Goal: Information Seeking & Learning: Learn about a topic

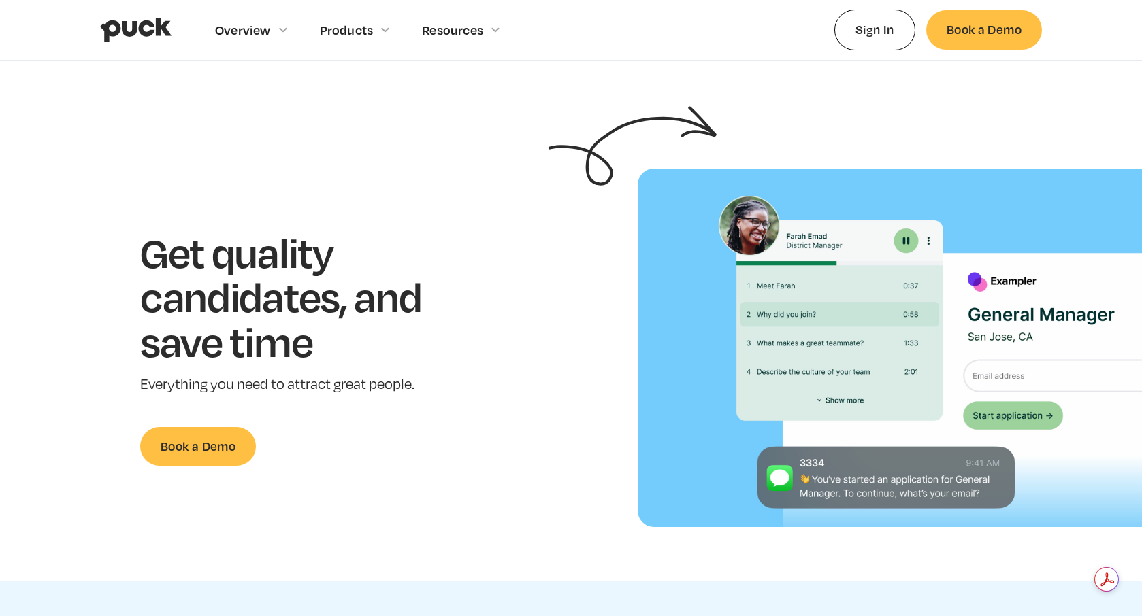
click at [146, 29] on img "home" at bounding box center [135, 30] width 71 height 26
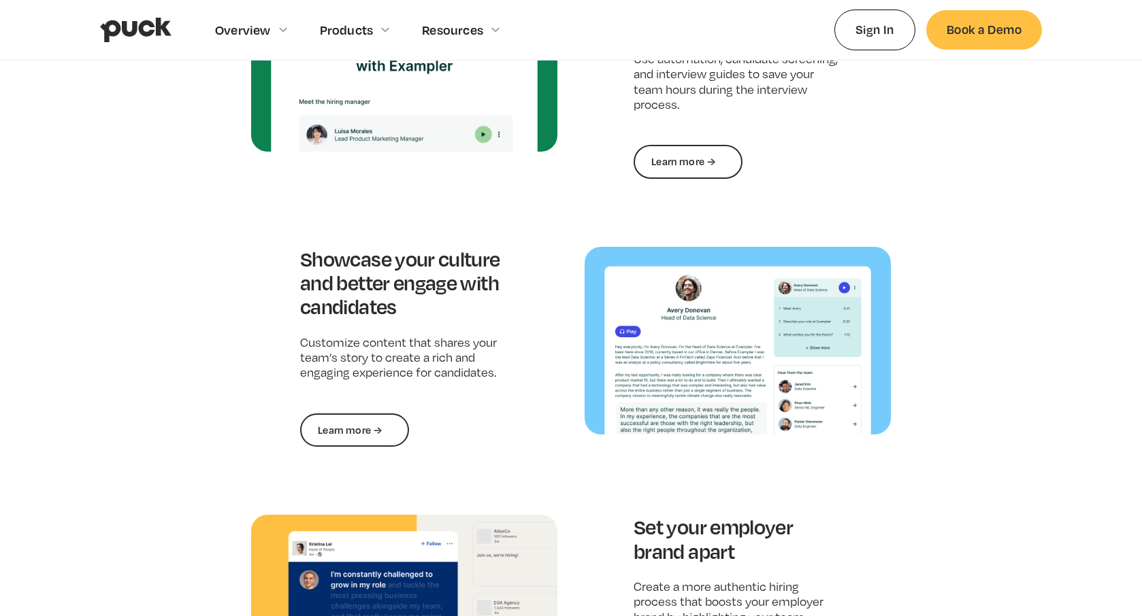
scroll to position [1608, 0]
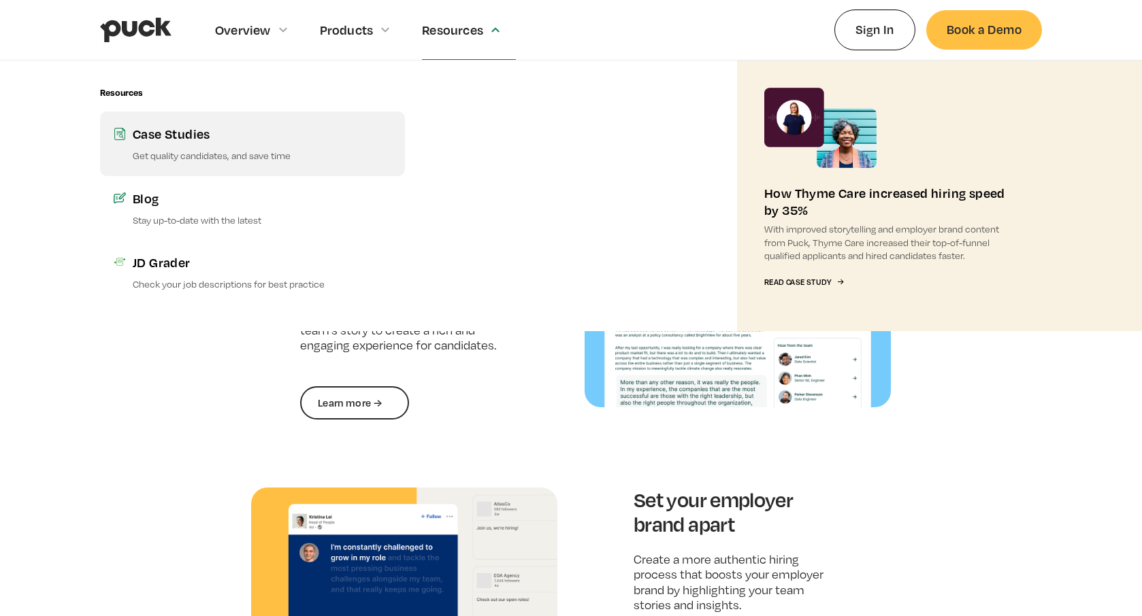
click at [288, 138] on div "Case Studies" at bounding box center [262, 133] width 259 height 17
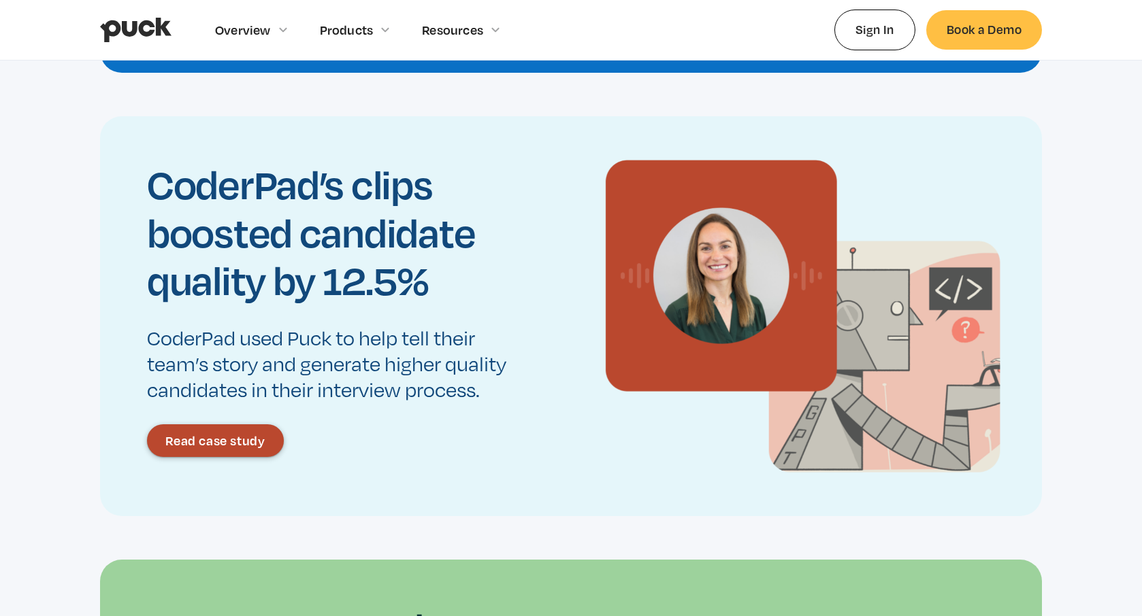
scroll to position [1405, 0]
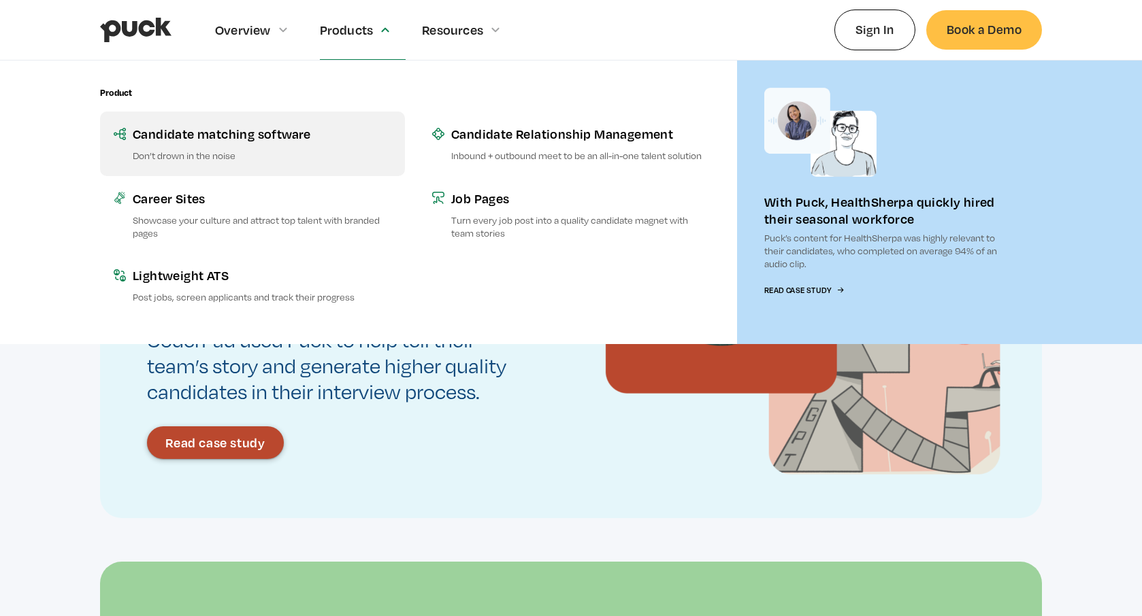
click at [269, 161] on p "Don’t drown in the noise" at bounding box center [262, 155] width 259 height 13
